Goal: Task Accomplishment & Management: Use online tool/utility

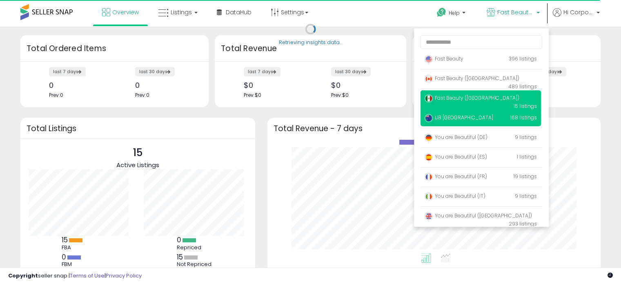
scroll to position [113, 317]
click at [487, 115] on p "UB Australia 168 listings" at bounding box center [481, 118] width 120 height 16
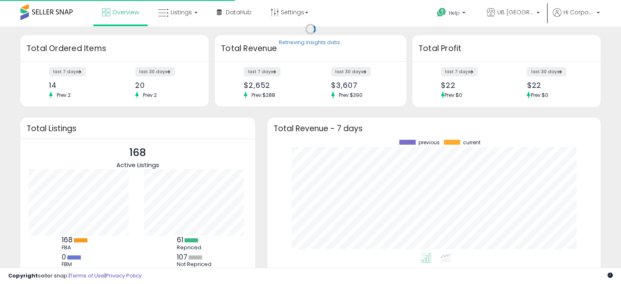
scroll to position [113, 317]
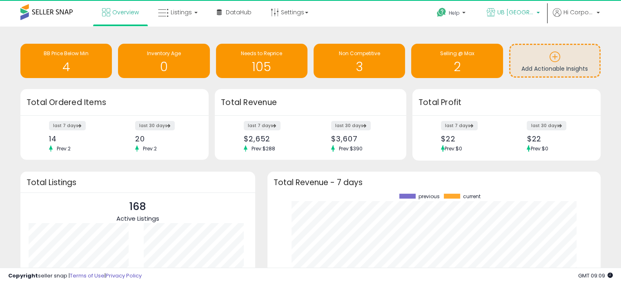
click at [508, 12] on span "UB [GEOGRAPHIC_DATA]" at bounding box center [515, 12] width 37 height 8
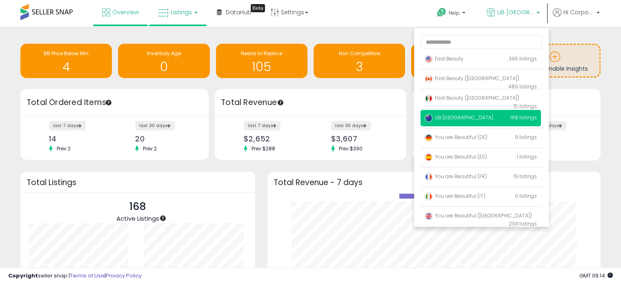
click at [192, 14] on link "Listings" at bounding box center [178, 12] width 52 height 24
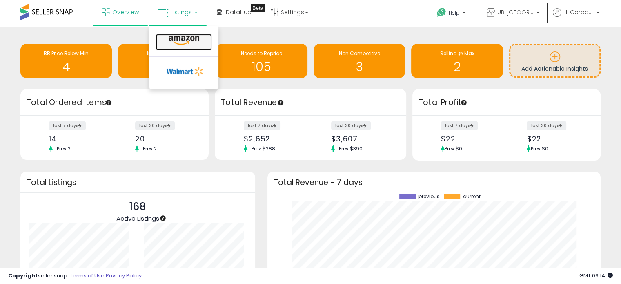
click at [193, 40] on icon at bounding box center [184, 40] width 36 height 11
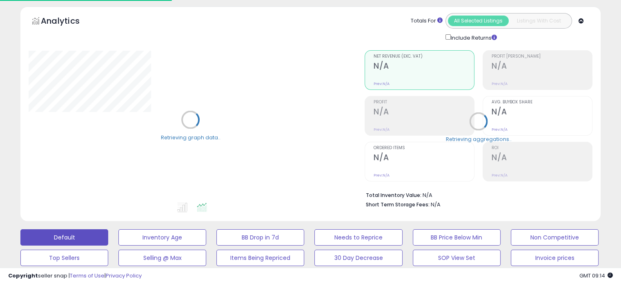
scroll to position [82, 0]
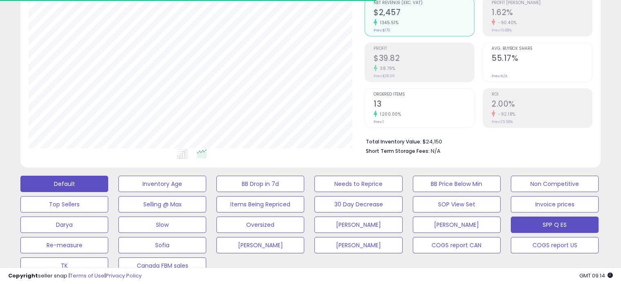
click at [544, 225] on button "SPP Q ES" at bounding box center [555, 224] width 88 height 16
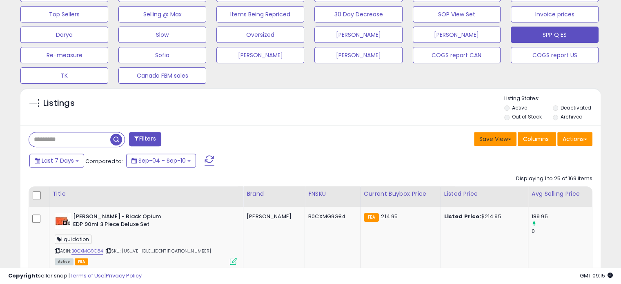
scroll to position [286, 0]
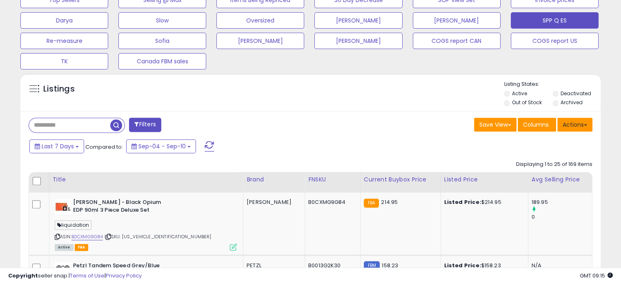
click at [578, 118] on button "Actions" at bounding box center [574, 125] width 35 height 14
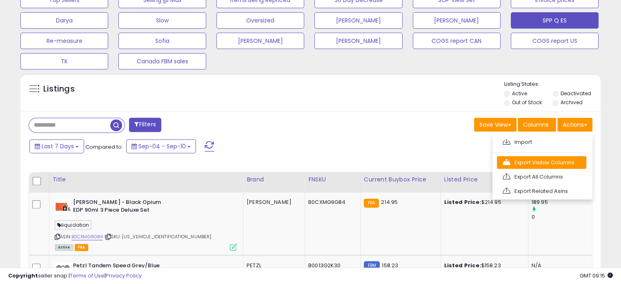
click at [542, 160] on link "Export Visible Columns" at bounding box center [541, 162] width 89 height 13
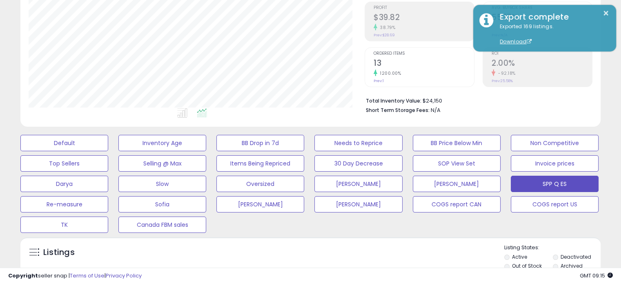
scroll to position [0, 0]
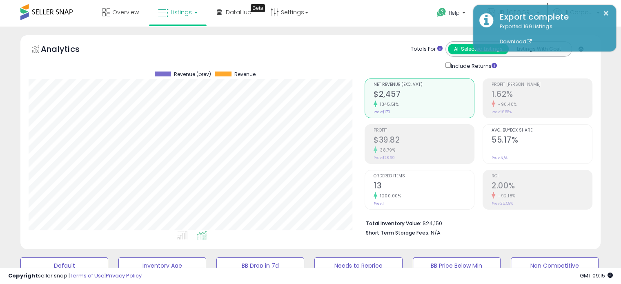
click at [183, 7] on link "Listings" at bounding box center [178, 12] width 52 height 24
click at [372, 18] on div "Overview Listings DataHub Beta" at bounding box center [199, 17] width 410 height 35
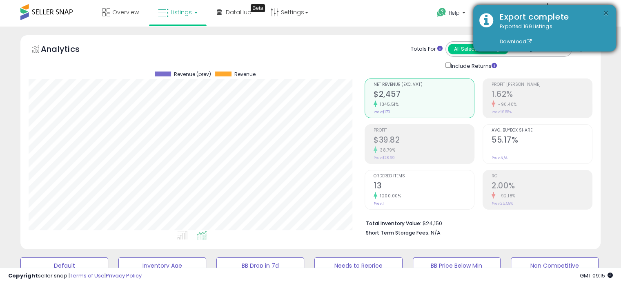
click at [603, 11] on button "×" at bounding box center [606, 13] width 7 height 10
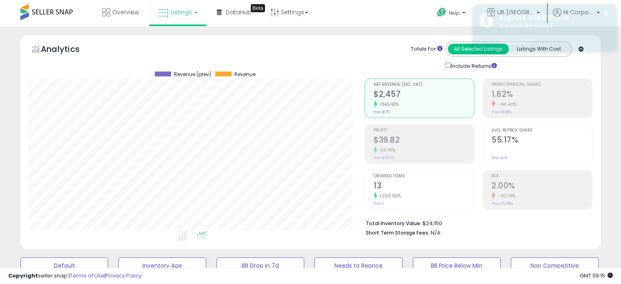
click at [523, 11] on div "Export complete" at bounding box center [552, 17] width 116 height 12
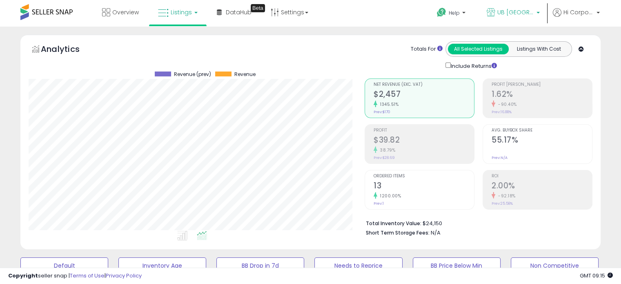
click at [523, 11] on span "UB [GEOGRAPHIC_DATA]" at bounding box center [515, 12] width 37 height 8
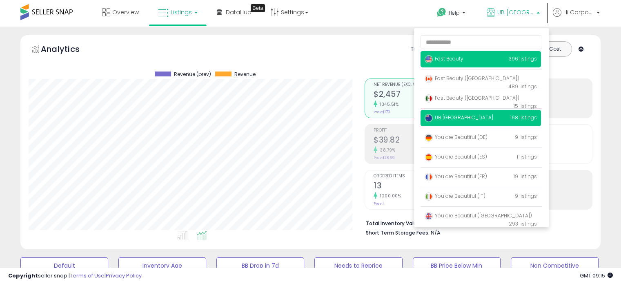
click at [478, 63] on p "Fast Beauty 396 listings" at bounding box center [481, 59] width 120 height 16
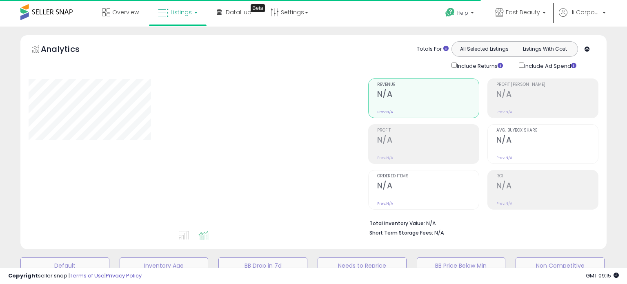
type input "**********"
click at [196, 16] on link "Listings" at bounding box center [178, 12] width 52 height 24
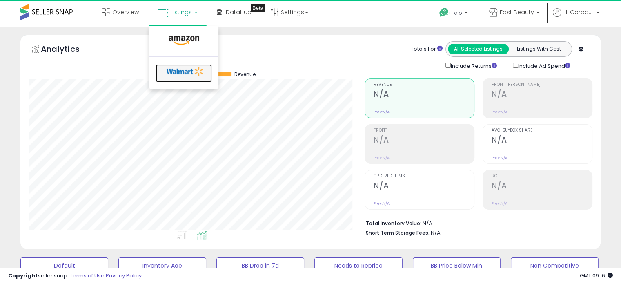
click at [176, 72] on icon at bounding box center [185, 71] width 43 height 12
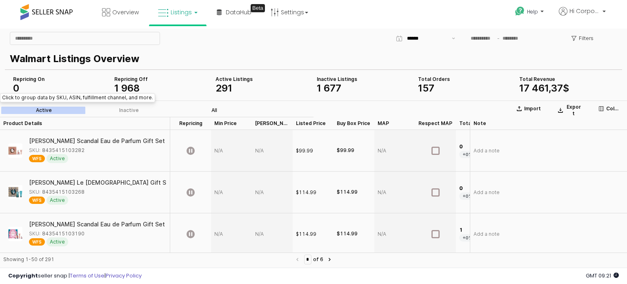
click at [215, 109] on div "All" at bounding box center [214, 110] width 6 height 6
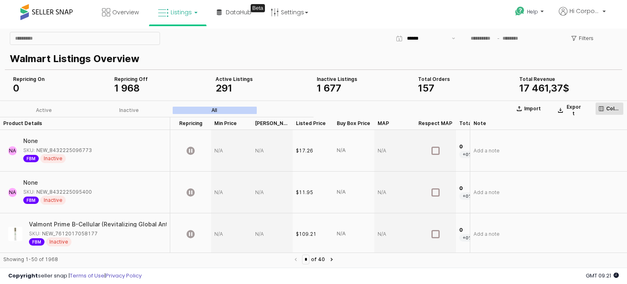
click at [611, 109] on p "Columns" at bounding box center [613, 108] width 14 height 7
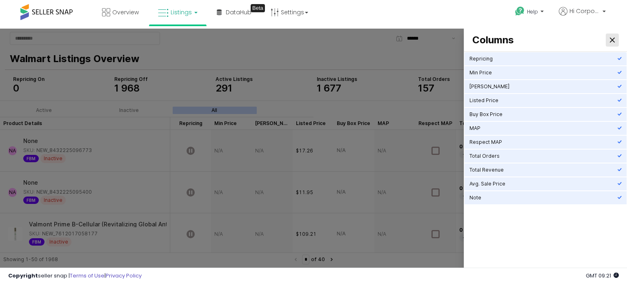
click at [609, 37] on div "Close" at bounding box center [612, 40] width 12 height 12
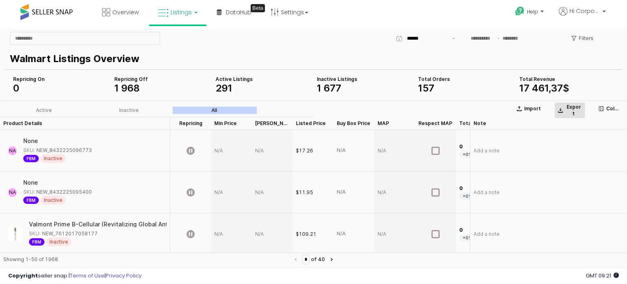
click at [576, 108] on p "Export" at bounding box center [573, 110] width 16 height 13
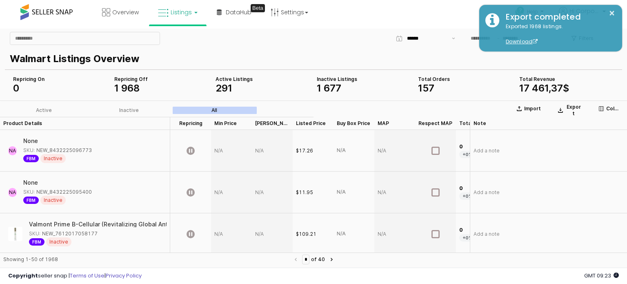
click at [186, 17] on link "Listings" at bounding box center [178, 12] width 52 height 24
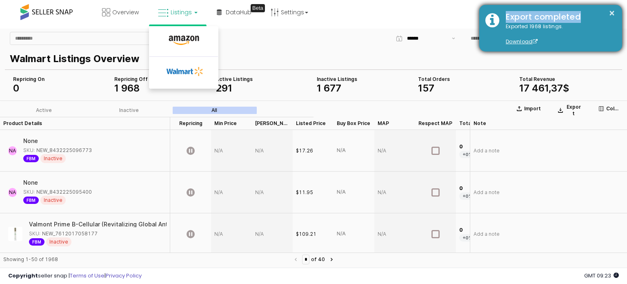
drag, startPoint x: 616, startPoint y: 13, endPoint x: 594, endPoint y: 15, distance: 21.3
click at [614, 13] on div "× Export completed Exported 1968 listings. Download" at bounding box center [550, 28] width 143 height 47
click at [609, 12] on button "×" at bounding box center [612, 13] width 7 height 10
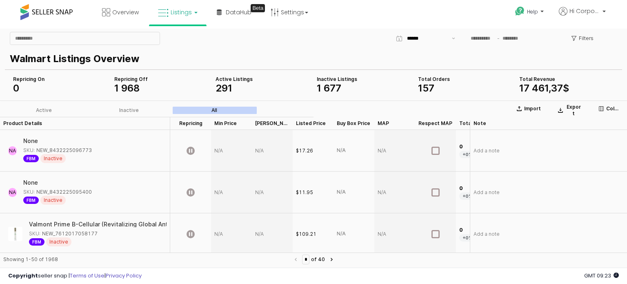
click at [174, 18] on link "Listings" at bounding box center [178, 12] width 52 height 24
click at [175, 37] on icon at bounding box center [184, 40] width 36 height 11
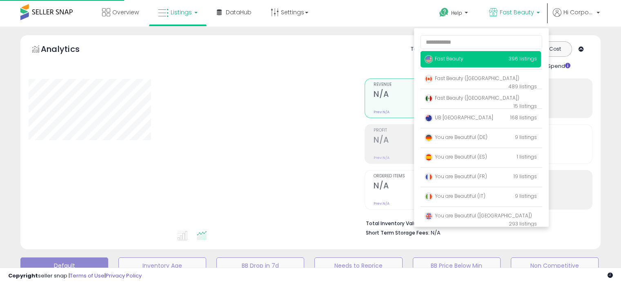
click at [461, 114] on p "UB [GEOGRAPHIC_DATA] 168 listings" at bounding box center [481, 118] width 120 height 16
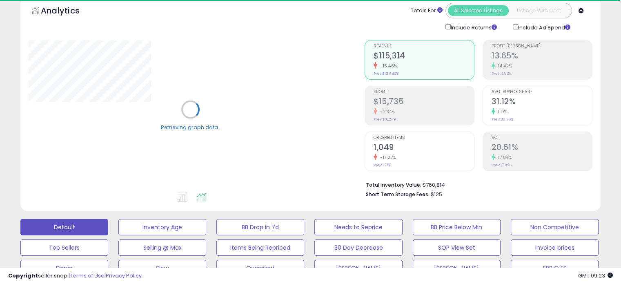
scroll to position [122, 0]
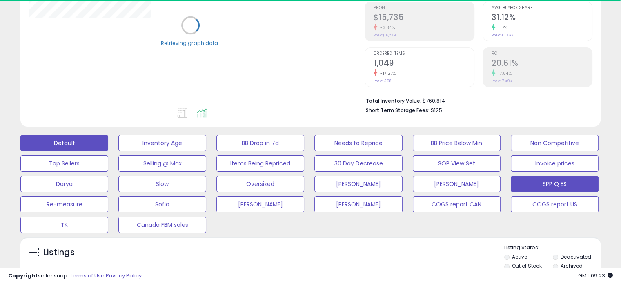
click at [565, 184] on button "SPP Q ES" at bounding box center [555, 184] width 88 height 16
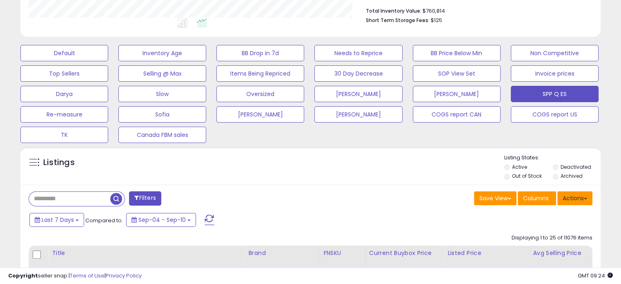
scroll to position [204, 0]
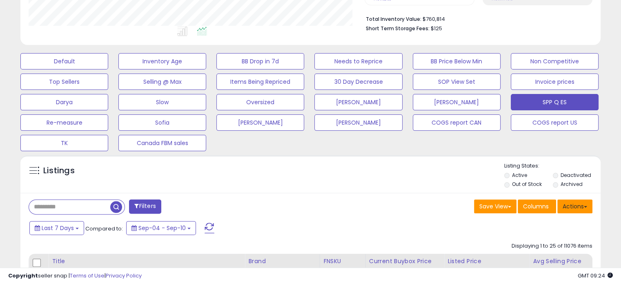
click at [573, 203] on button "Actions" at bounding box center [574, 206] width 35 height 14
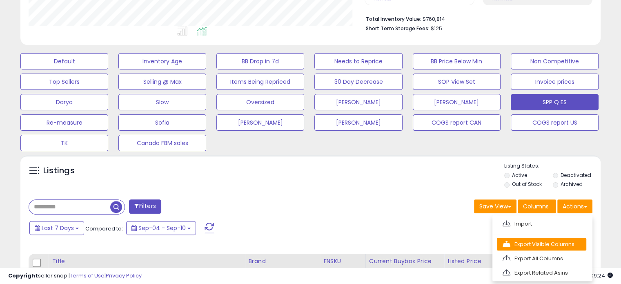
click at [555, 241] on link "Export Visible Columns" at bounding box center [541, 244] width 89 height 13
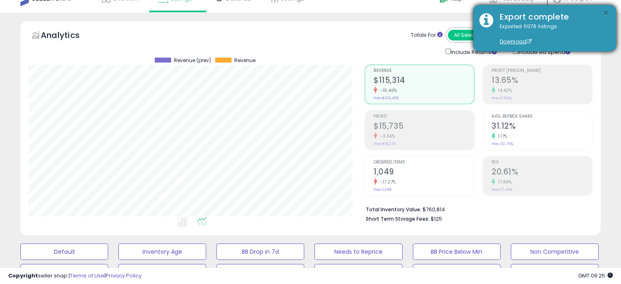
scroll to position [0, 0]
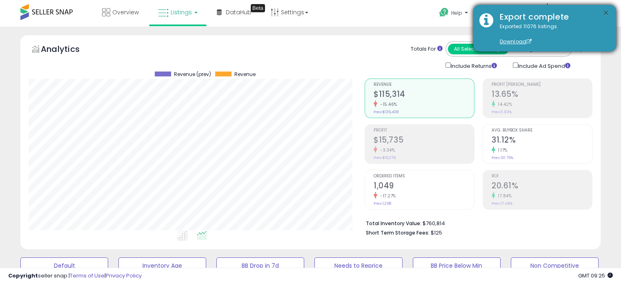
click at [605, 13] on button "×" at bounding box center [606, 13] width 7 height 10
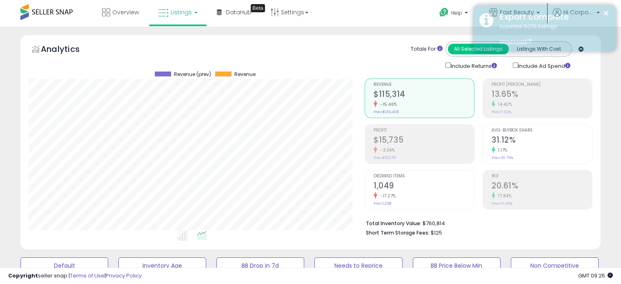
click at [518, 13] on div "Export complete" at bounding box center [552, 17] width 116 height 12
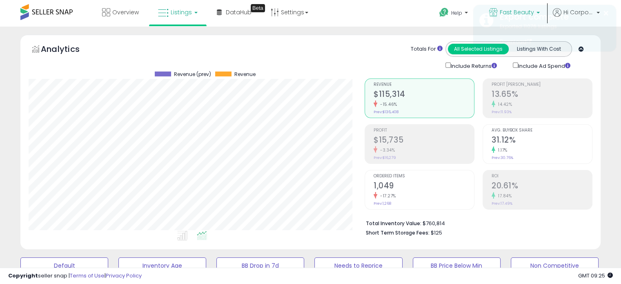
click at [516, 13] on span "Fast Beauty" at bounding box center [517, 12] width 34 height 8
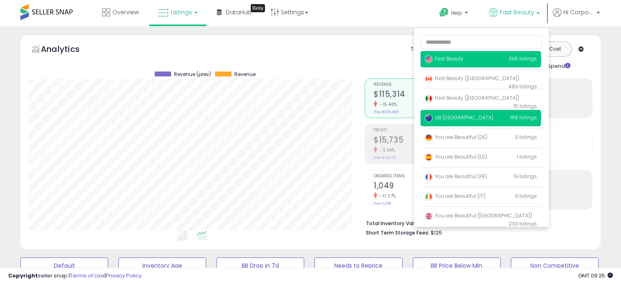
click at [454, 116] on span "UB [GEOGRAPHIC_DATA]" at bounding box center [459, 117] width 69 height 7
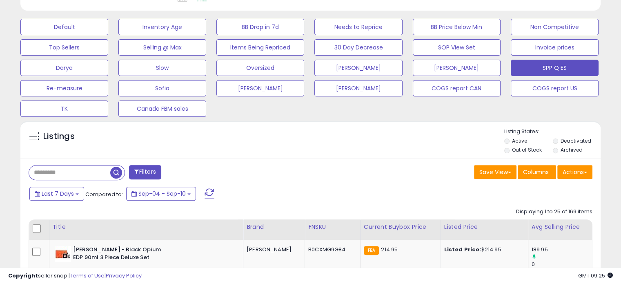
scroll to position [245, 0]
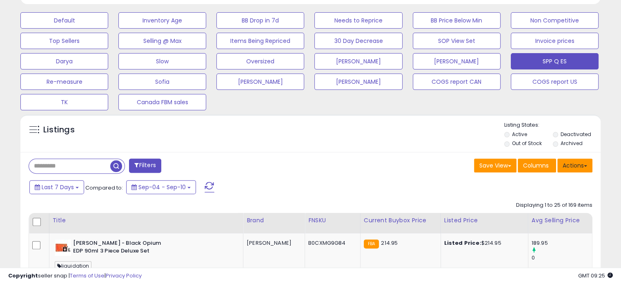
click at [567, 171] on button "Actions" at bounding box center [574, 165] width 35 height 14
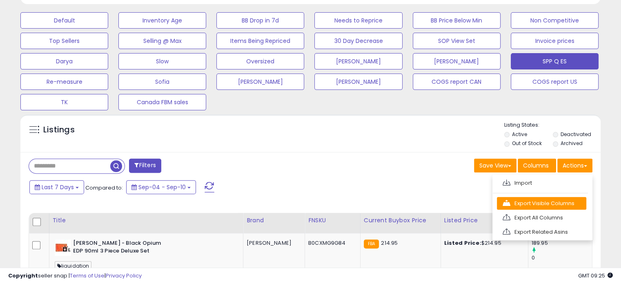
click at [543, 205] on link "Export Visible Columns" at bounding box center [541, 203] width 89 height 13
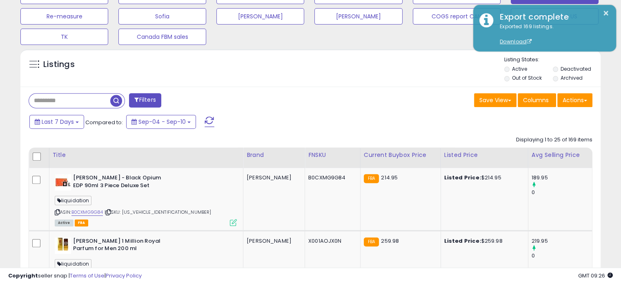
scroll to position [327, 0]
